Goal: Find specific page/section: Find specific page/section

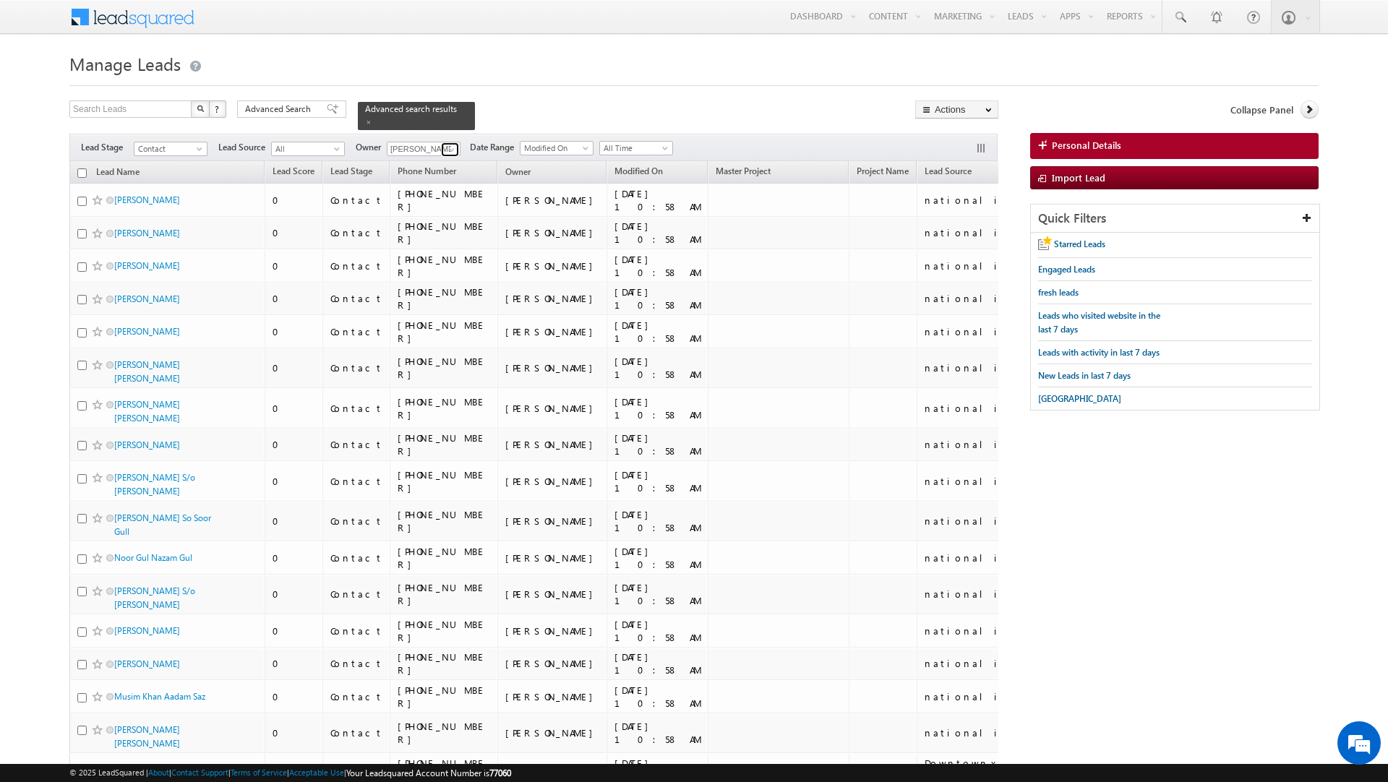
click at [448, 144] on span at bounding box center [452, 150] width 12 height 12
click at [427, 212] on span "[EMAIL_ADDRESS][DOMAIN_NAME]" at bounding box center [457, 217] width 130 height 11
type input "[PERSON_NAME]"
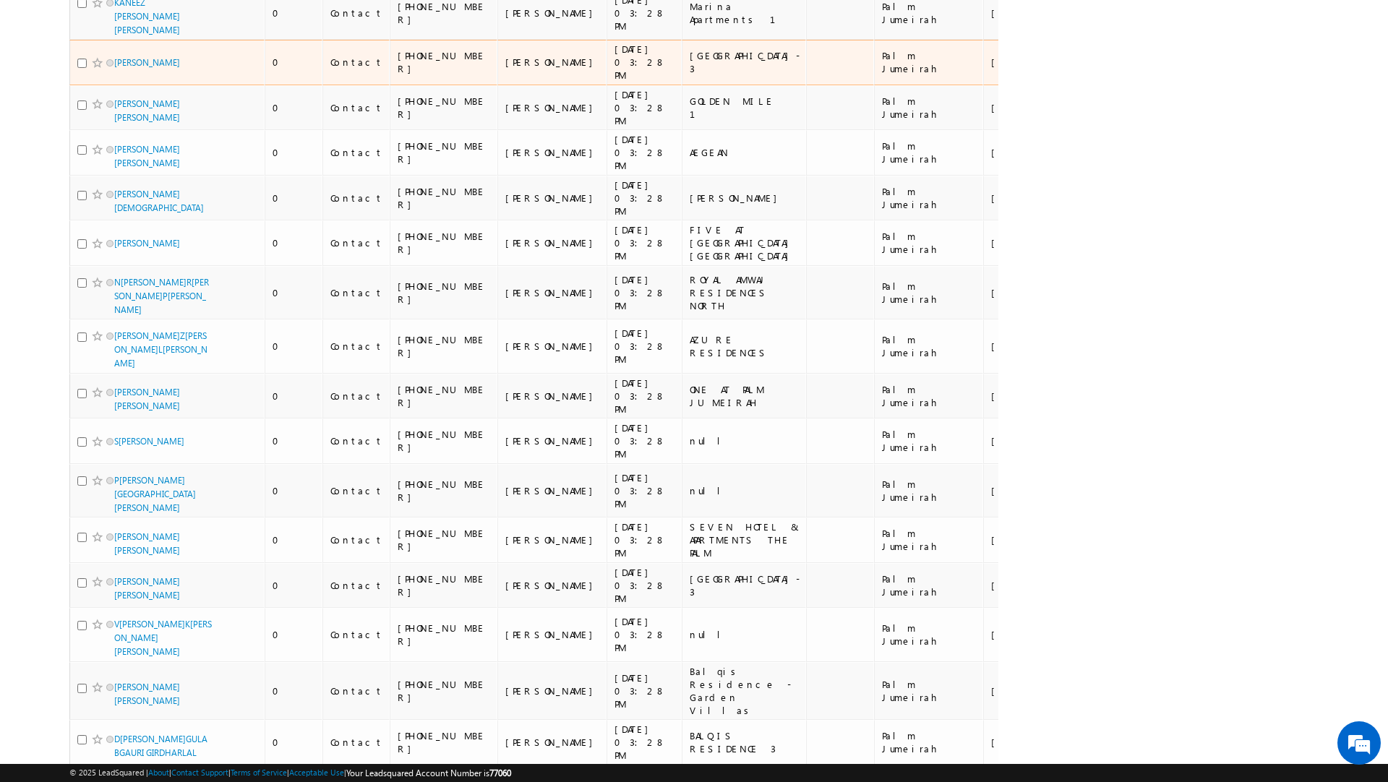
scroll to position [9058, 0]
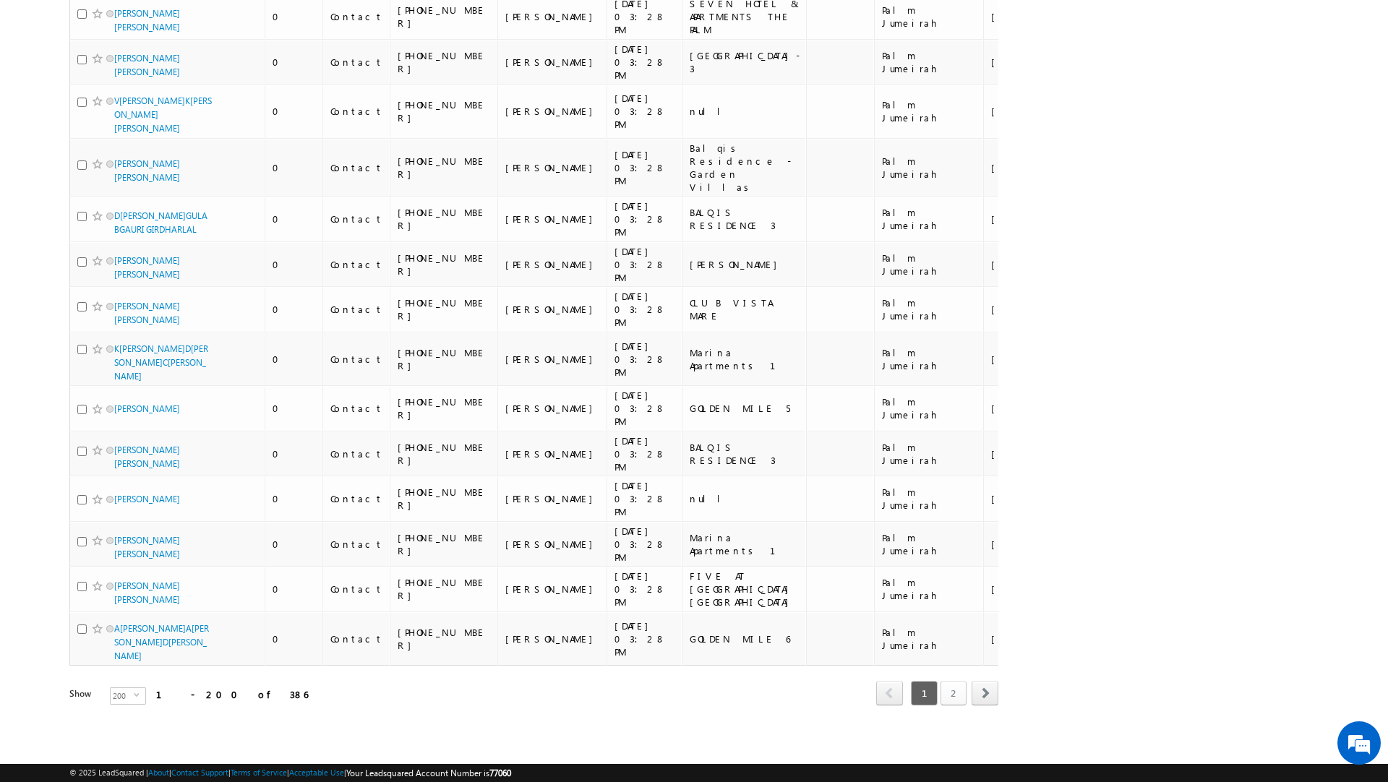
click at [953, 689] on link "2" at bounding box center [953, 693] width 26 height 25
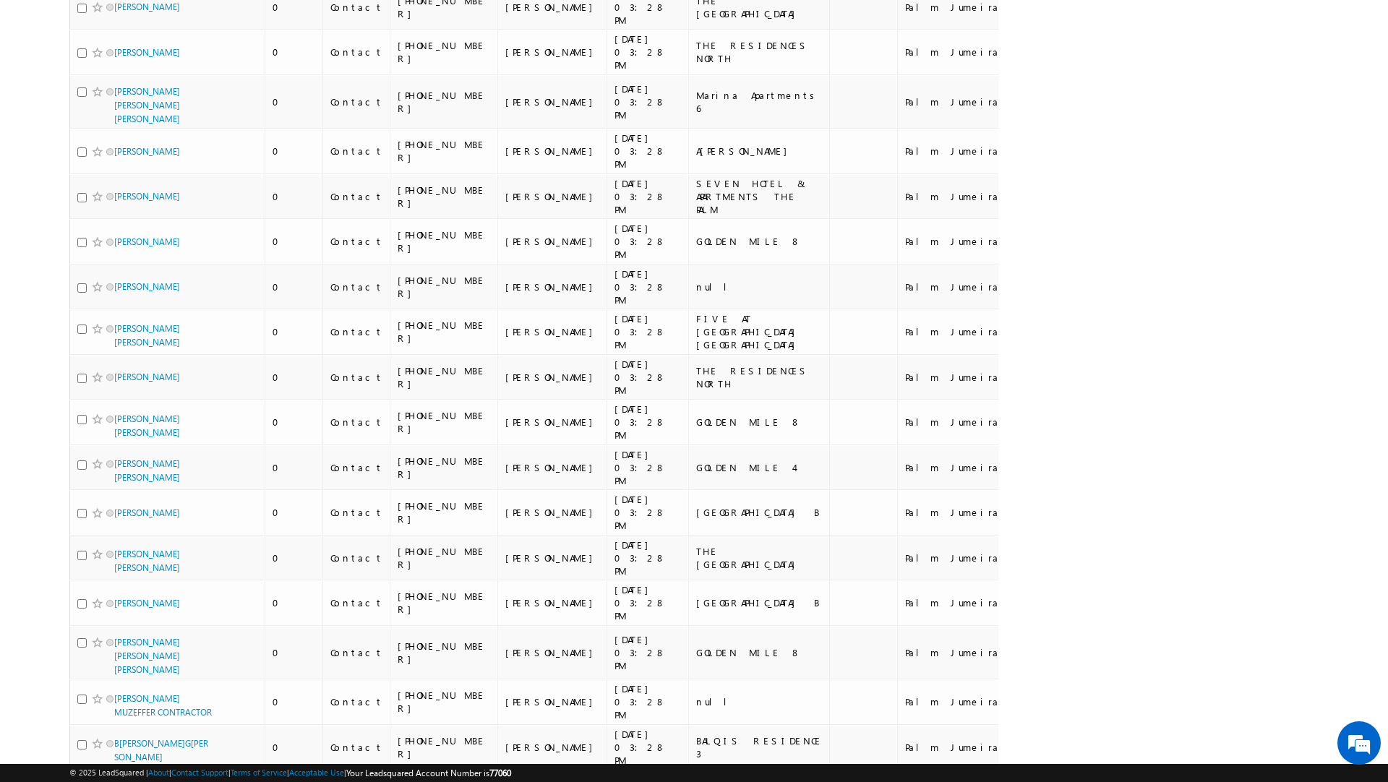
scroll to position [0, 0]
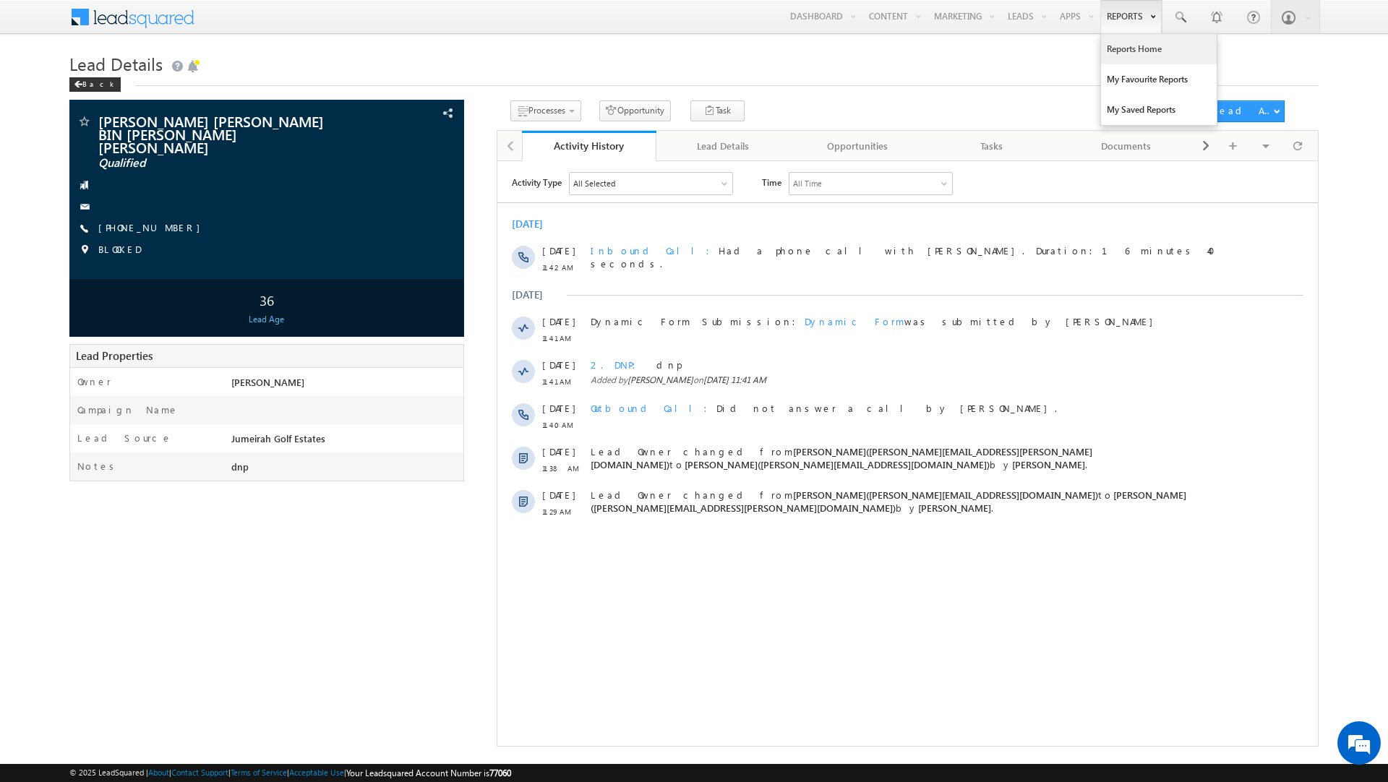
click at [1115, 47] on link "Reports Home" at bounding box center [1159, 49] width 116 height 30
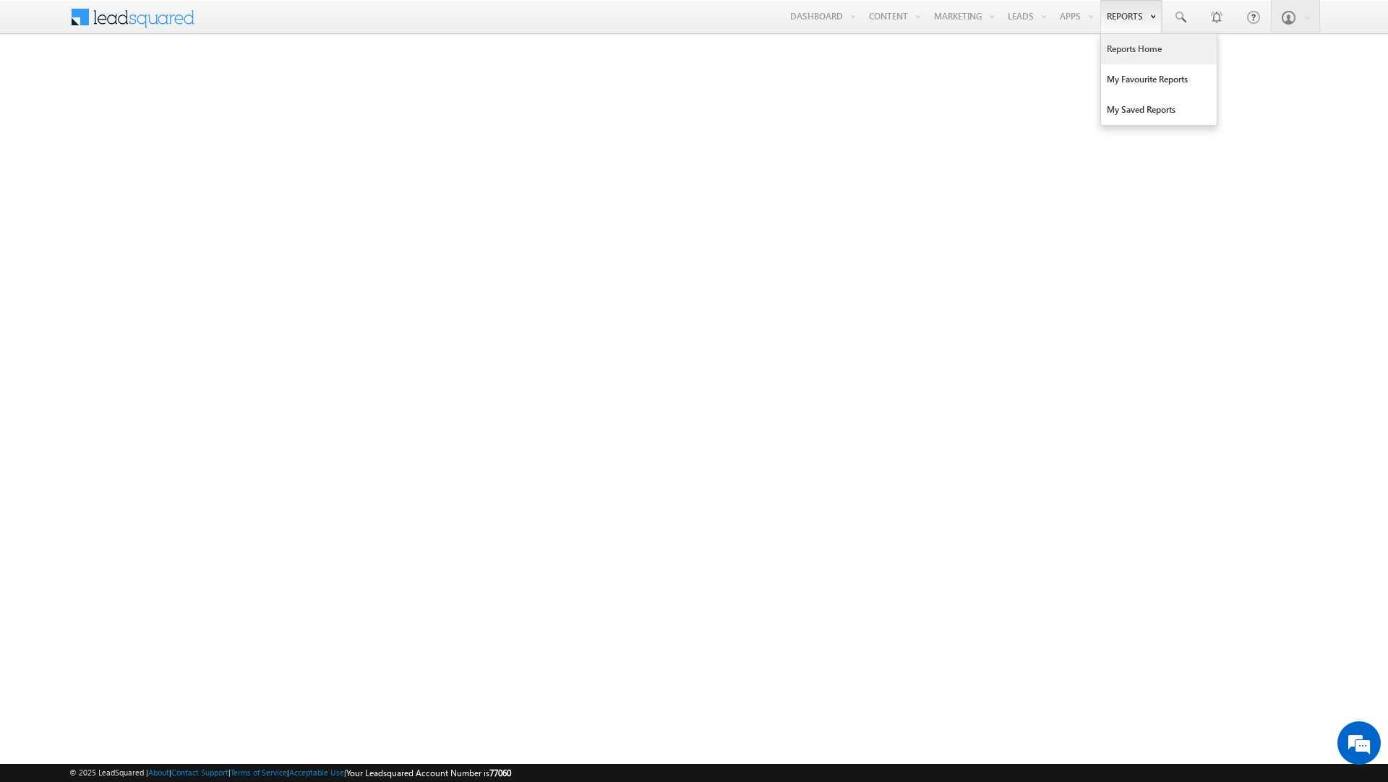
click at [1114, 53] on link "Reports Home" at bounding box center [1159, 49] width 116 height 30
